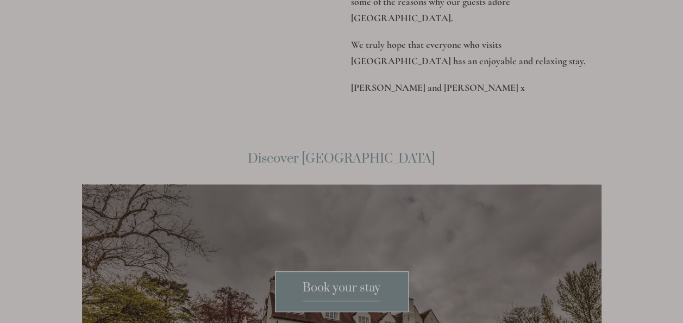
scroll to position [1425, 0]
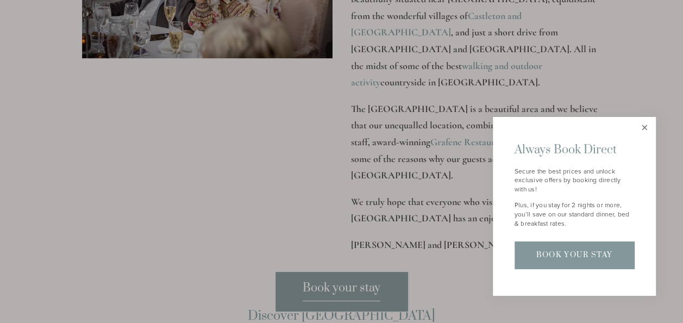
click at [643, 124] on link "Close" at bounding box center [644, 128] width 19 height 19
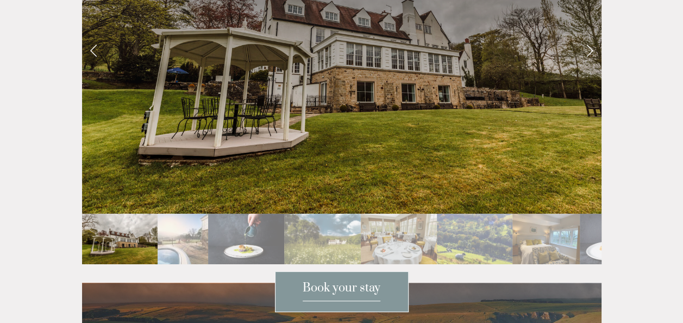
scroll to position [1860, 0]
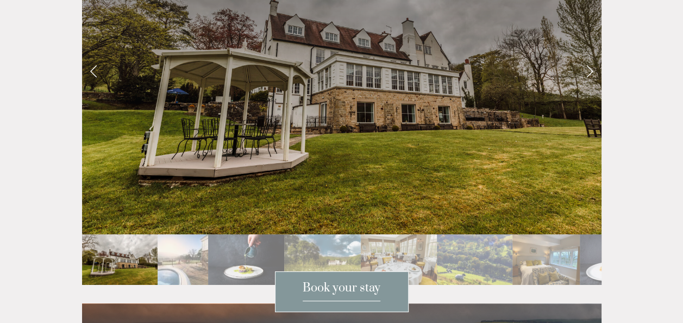
click at [590, 87] on link "Next Slide" at bounding box center [590, 70] width 24 height 33
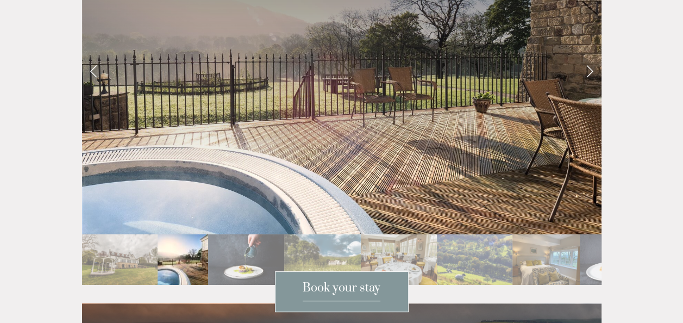
click at [590, 87] on link "Next Slide" at bounding box center [590, 70] width 24 height 33
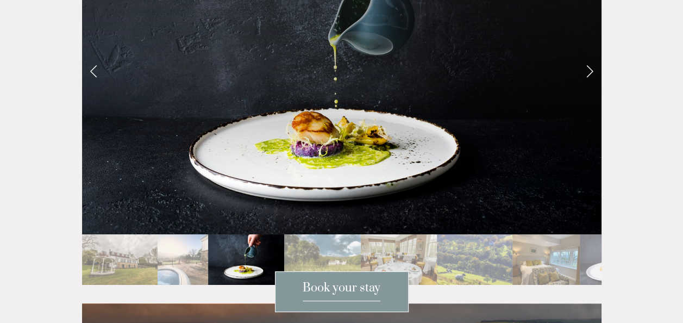
click at [590, 87] on link "Next Slide" at bounding box center [590, 70] width 24 height 33
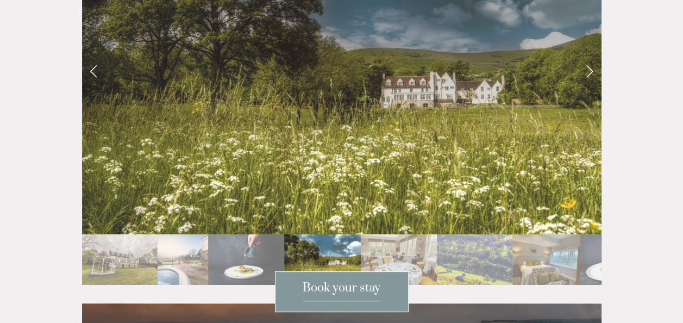
click at [590, 87] on link "Next Slide" at bounding box center [590, 70] width 24 height 33
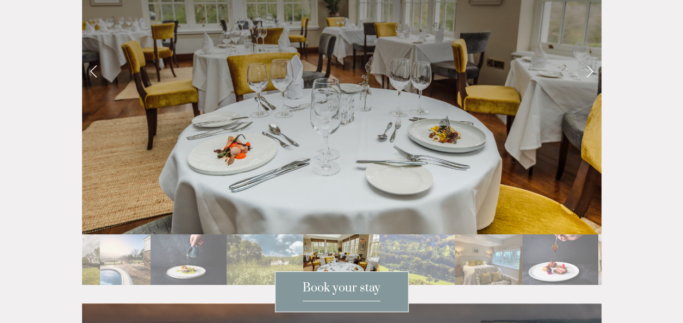
click at [589, 87] on link "Next Slide" at bounding box center [590, 70] width 24 height 33
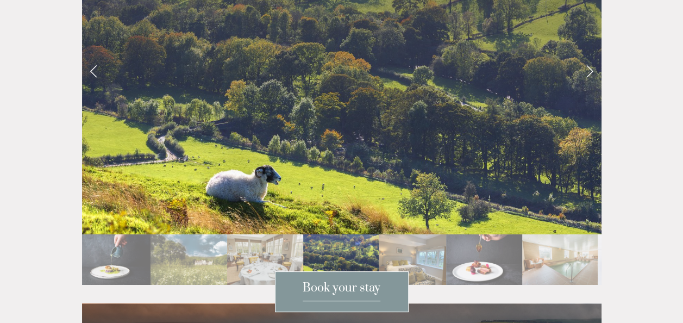
click at [589, 87] on link "Next Slide" at bounding box center [590, 70] width 24 height 33
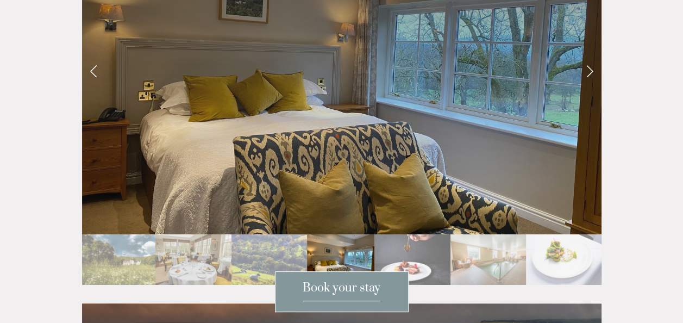
click at [589, 87] on link "Next Slide" at bounding box center [590, 70] width 24 height 33
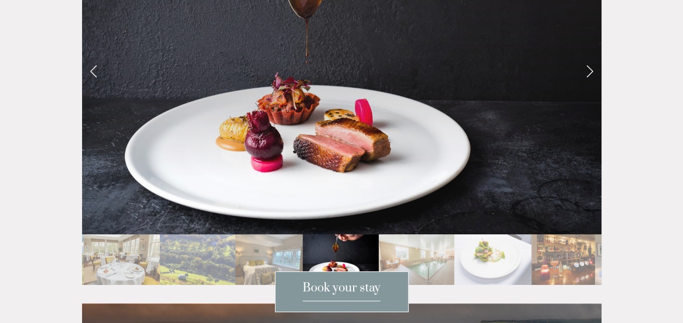
click at [589, 87] on link "Next Slide" at bounding box center [590, 70] width 24 height 33
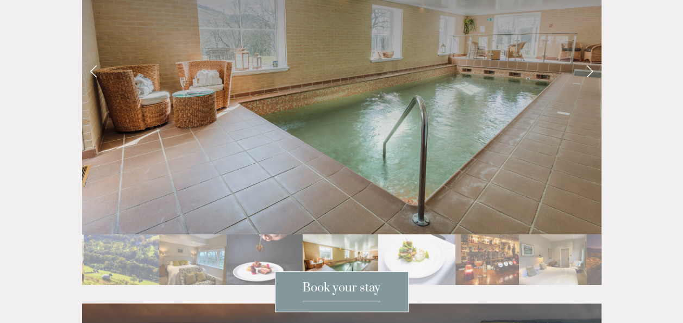
click at [589, 87] on link "Next Slide" at bounding box center [590, 70] width 24 height 33
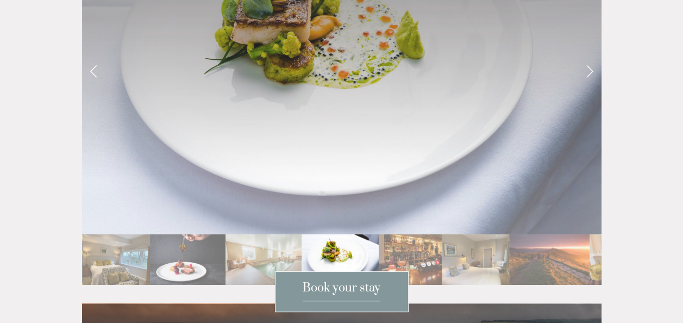
click at [589, 87] on link "Next Slide" at bounding box center [590, 70] width 24 height 33
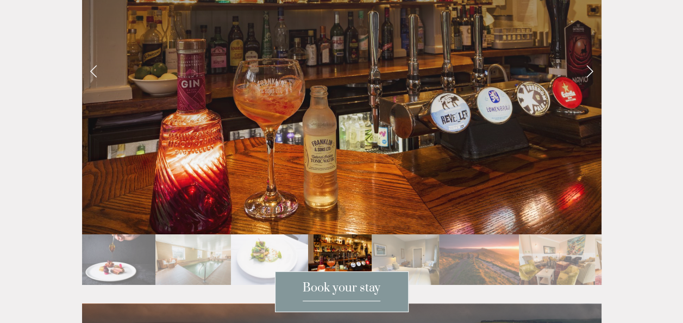
click at [589, 87] on link "Next Slide" at bounding box center [590, 70] width 24 height 33
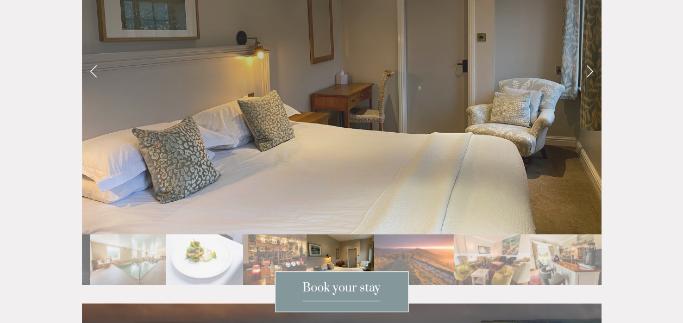
click at [589, 87] on link "Next Slide" at bounding box center [590, 70] width 24 height 33
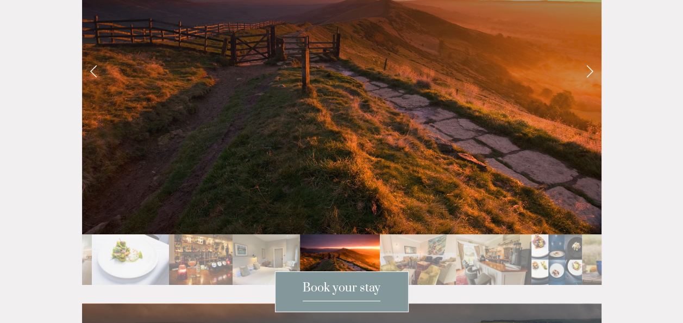
click at [589, 87] on link "Next Slide" at bounding box center [590, 70] width 24 height 33
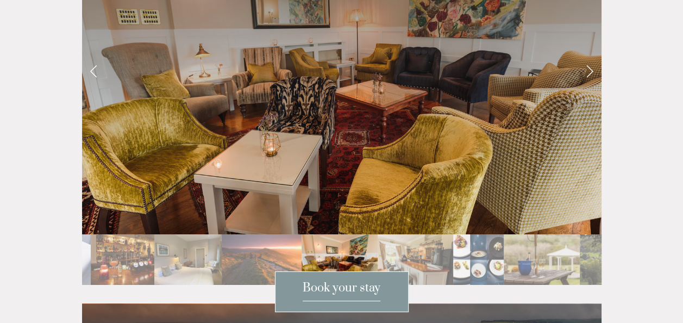
click at [589, 87] on link "Next Slide" at bounding box center [590, 70] width 24 height 33
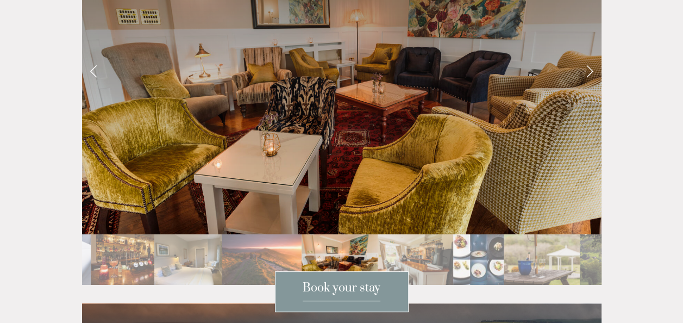
click at [590, 87] on link "Next Slide" at bounding box center [590, 70] width 24 height 33
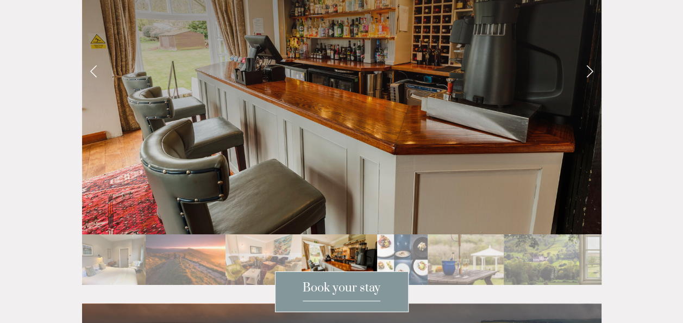
click at [590, 87] on link "Next Slide" at bounding box center [590, 70] width 24 height 33
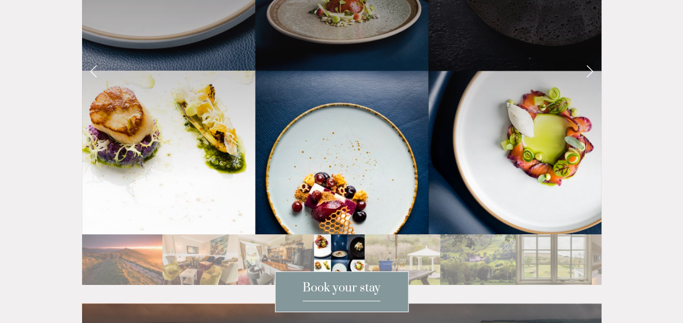
click at [590, 87] on link "Next Slide" at bounding box center [590, 70] width 24 height 33
click at [588, 87] on link "Next Slide" at bounding box center [590, 70] width 24 height 33
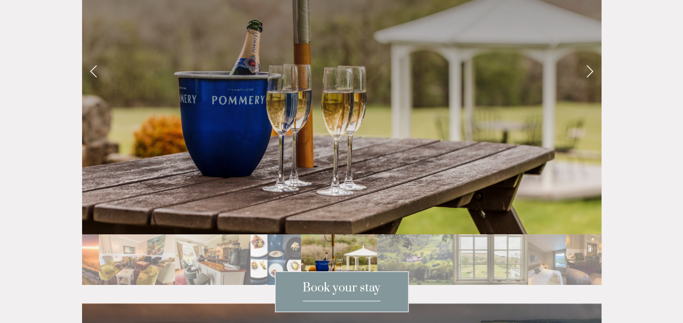
click at [588, 87] on link "Next Slide" at bounding box center [590, 70] width 24 height 33
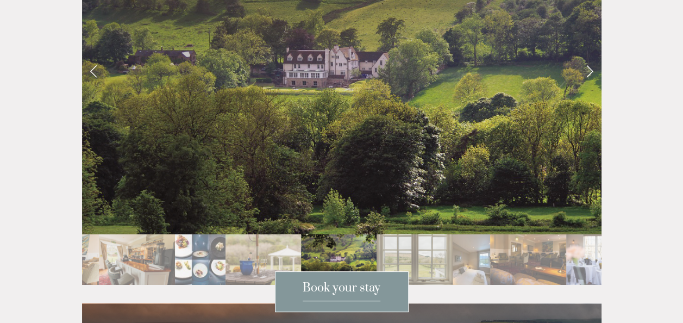
click at [588, 87] on link "Next Slide" at bounding box center [590, 70] width 24 height 33
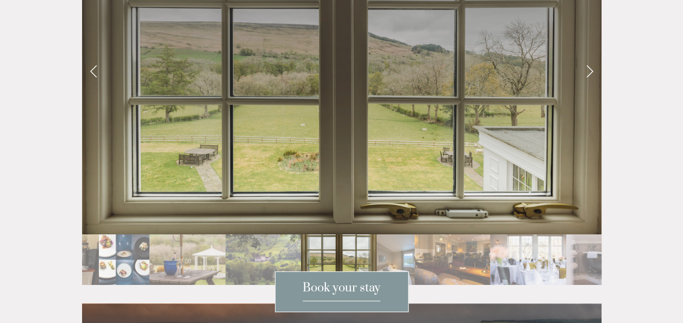
click at [588, 87] on link "Next Slide" at bounding box center [590, 70] width 24 height 33
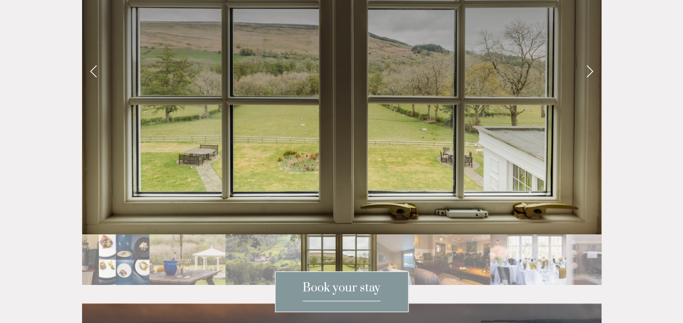
click at [588, 87] on link "Next Slide" at bounding box center [590, 70] width 24 height 33
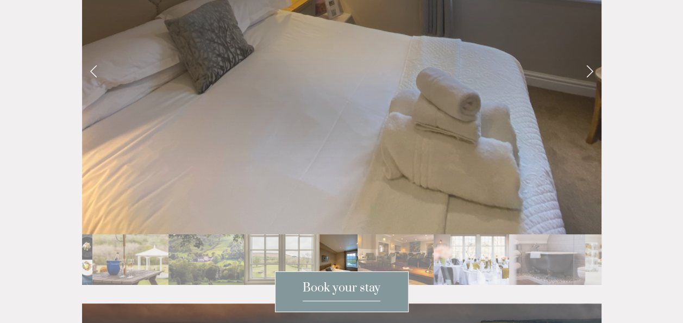
click at [588, 87] on link "Next Slide" at bounding box center [590, 70] width 24 height 33
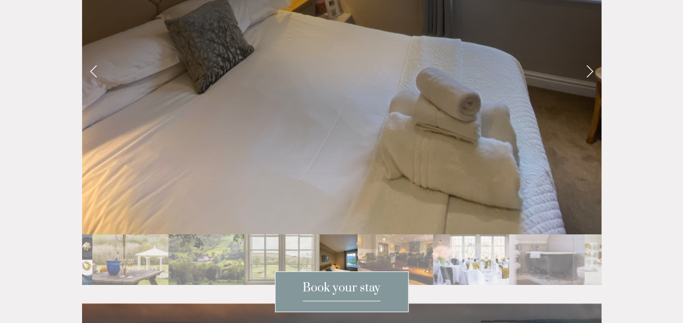
click at [588, 87] on link "Next Slide" at bounding box center [590, 70] width 24 height 33
click at [590, 87] on link "Next Slide" at bounding box center [590, 70] width 24 height 33
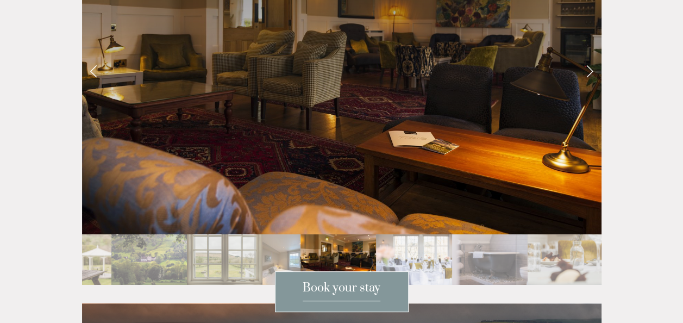
click at [590, 87] on link "Next Slide" at bounding box center [590, 70] width 24 height 33
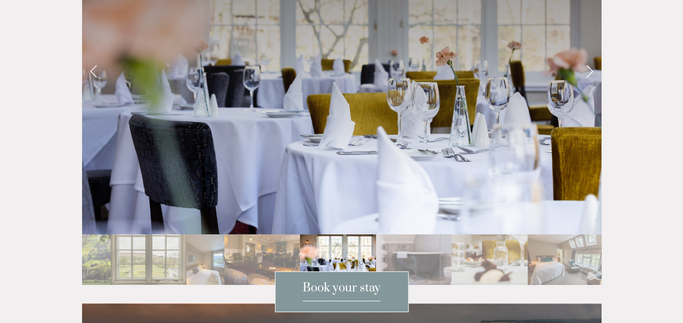
click at [590, 87] on link "Next Slide" at bounding box center [590, 70] width 24 height 33
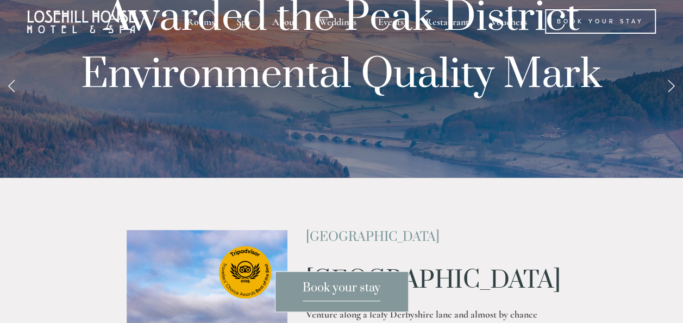
scroll to position [0, 0]
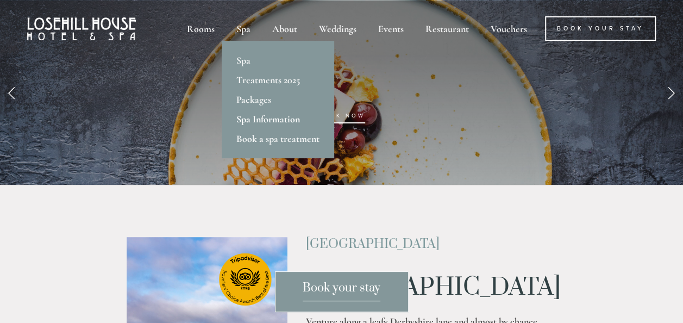
click at [254, 117] on link "Spa Information" at bounding box center [278, 119] width 113 height 20
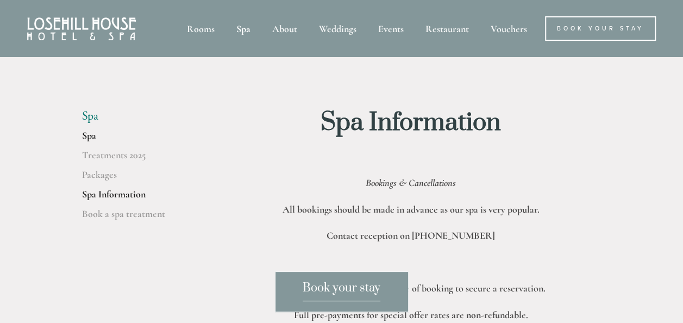
click at [89, 137] on link "Spa" at bounding box center [134, 139] width 104 height 20
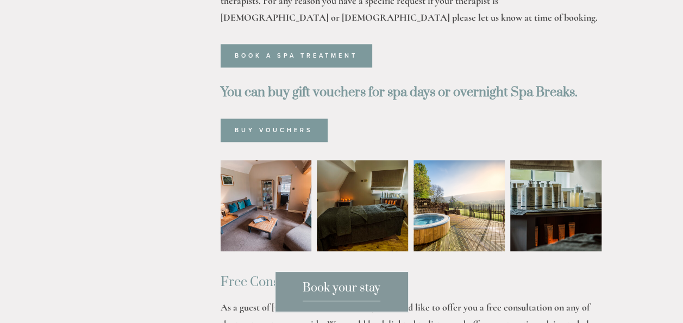
scroll to position [618, 0]
click at [450, 170] on img at bounding box center [459, 204] width 91 height 91
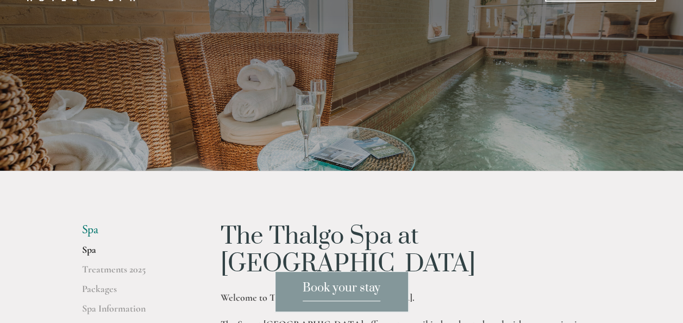
scroll to position [0, 0]
